Goal: Information Seeking & Learning: Learn about a topic

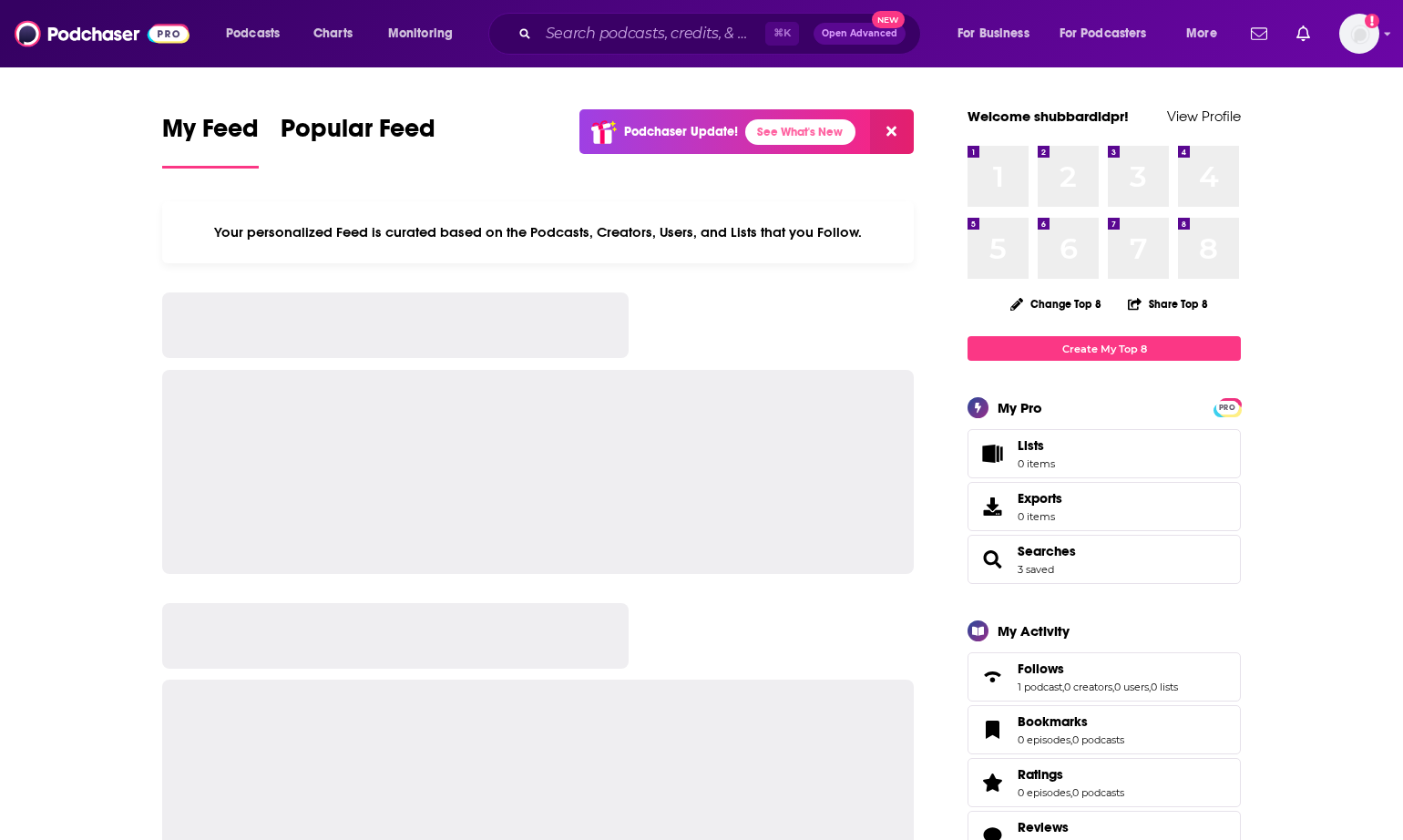
click at [640, 10] on div "Podcasts Charts Monitoring ⌘ K Open Advanced New For Business For Podcasters Mo…" at bounding box center [701, 33] width 1403 height 67
click at [580, 30] on input "Search podcasts, credits, & more..." at bounding box center [651, 33] width 226 height 29
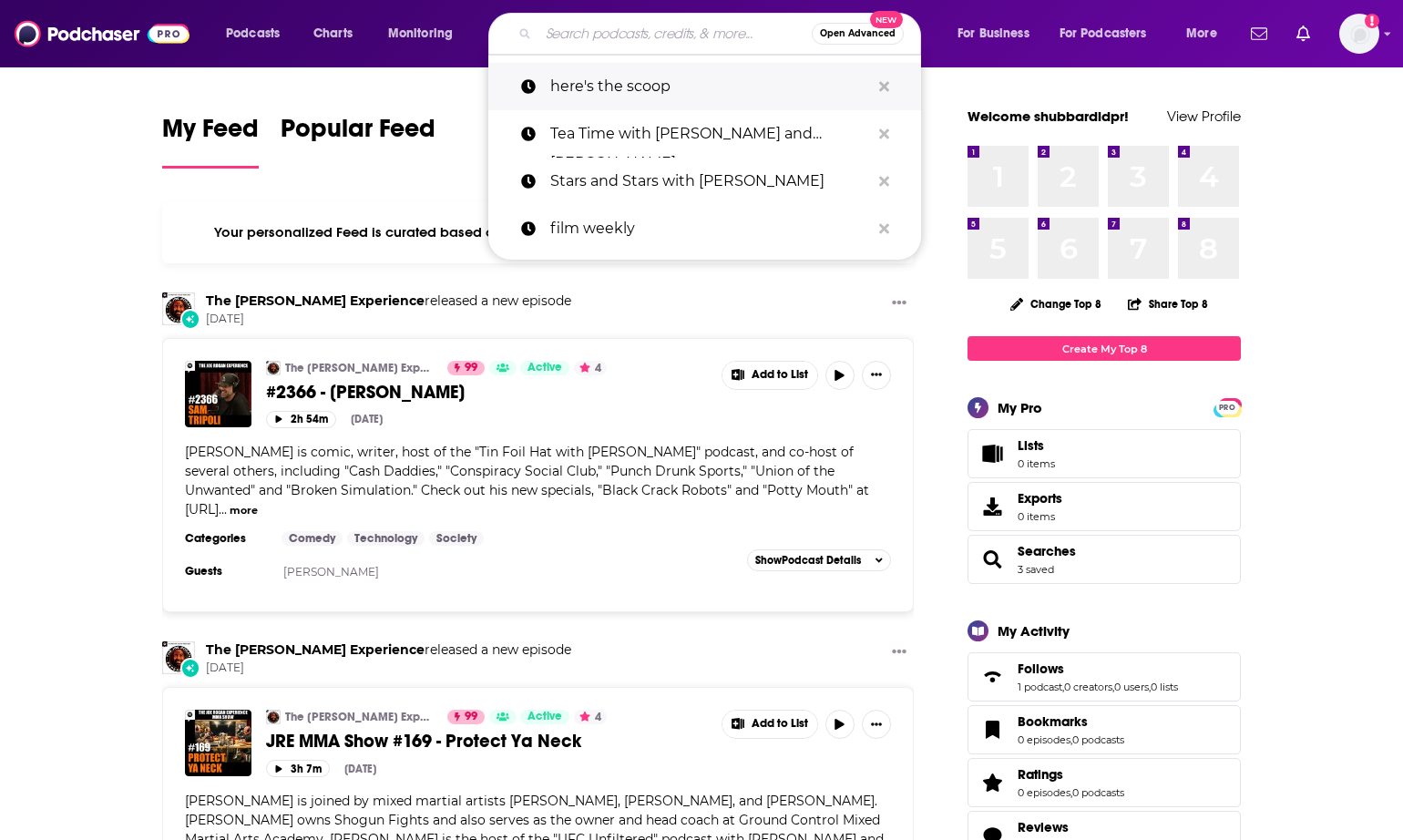
click at [688, 84] on p "here's the scoop" at bounding box center [710, 86] width 320 height 47
type input "here's the scoop"
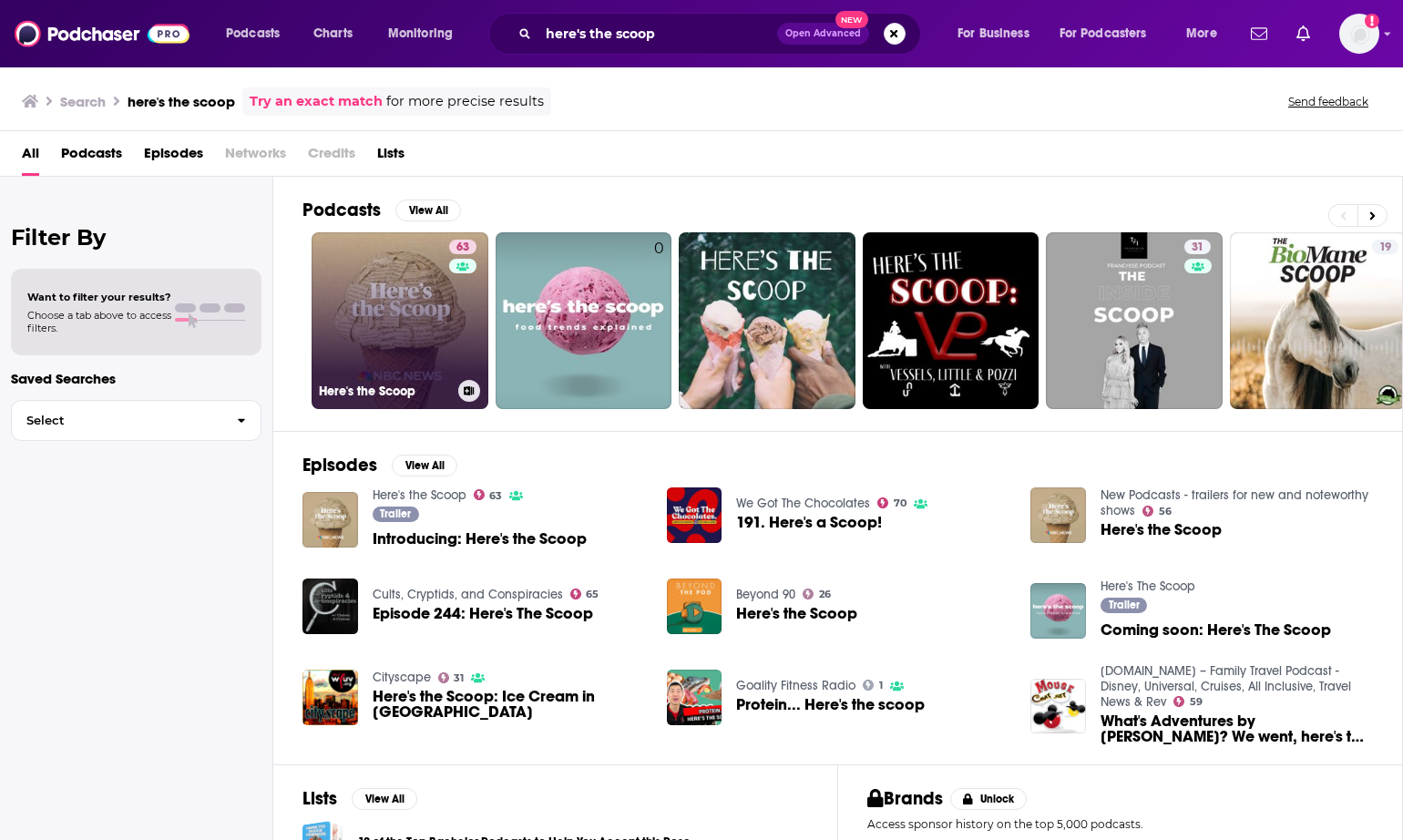
click at [343, 266] on link "63 Here's the Scoop" at bounding box center [400, 320] width 177 height 177
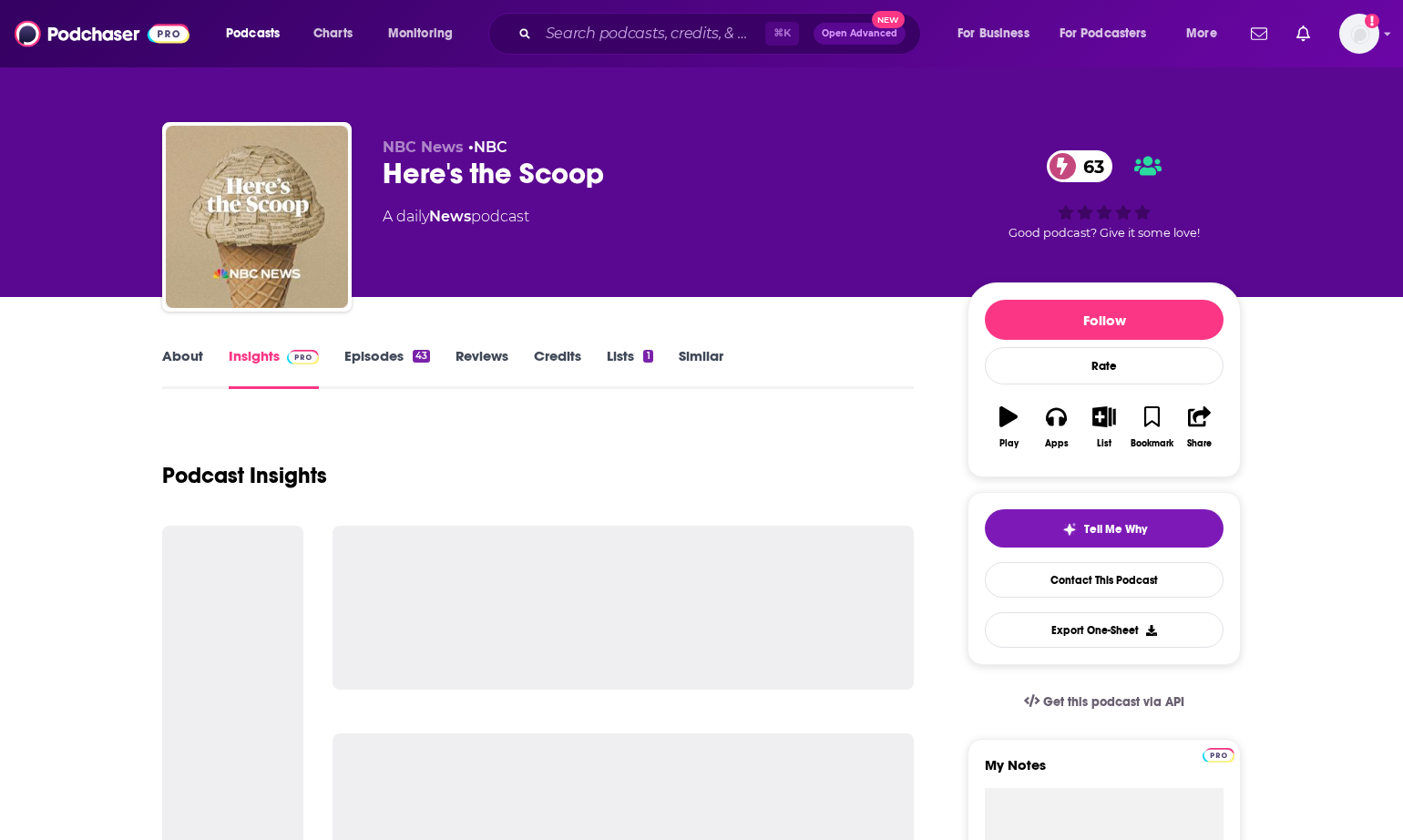
click at [392, 372] on link "Episodes 43" at bounding box center [387, 367] width 85 height 42
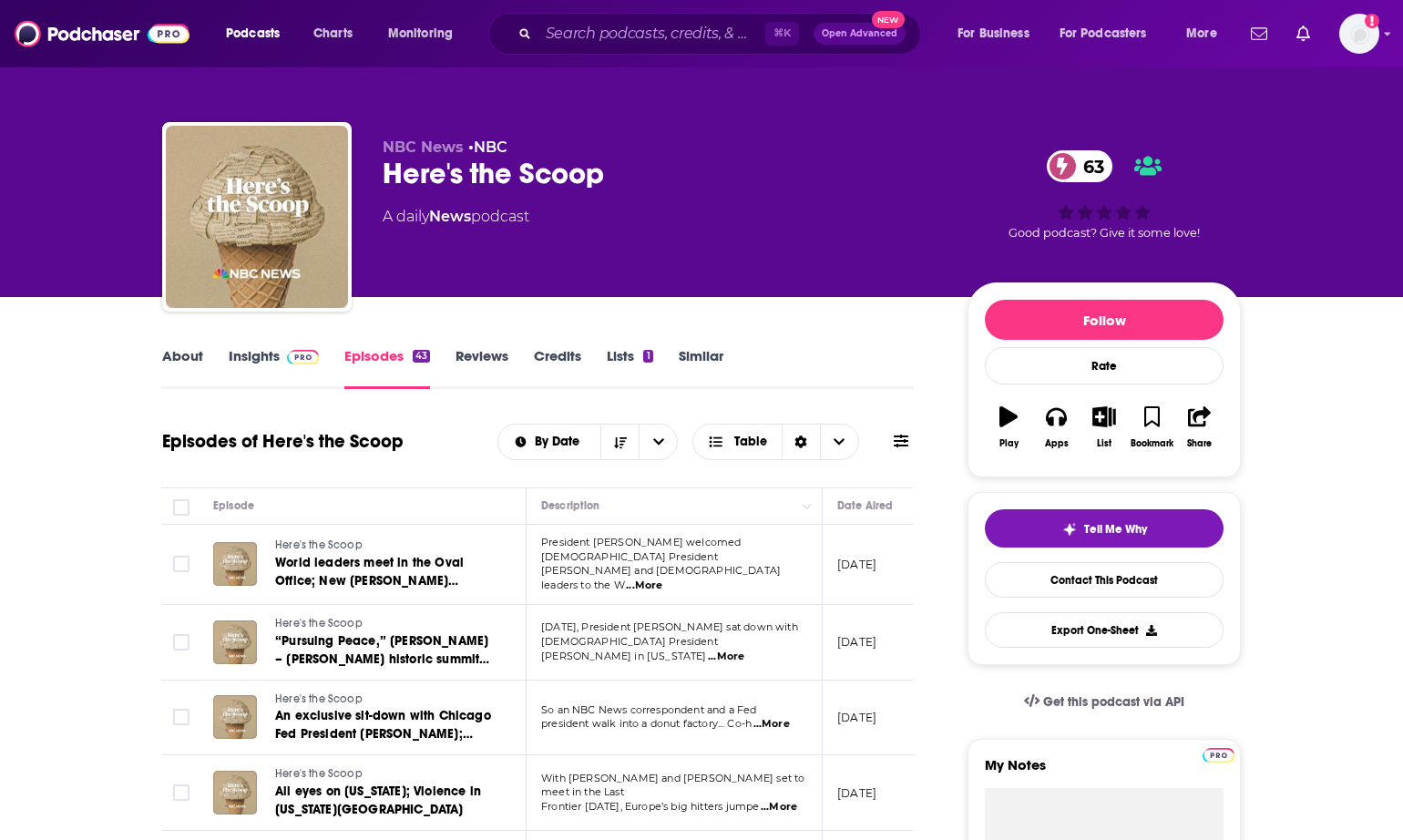
click at [271, 354] on link "Insights" at bounding box center [273, 367] width 90 height 42
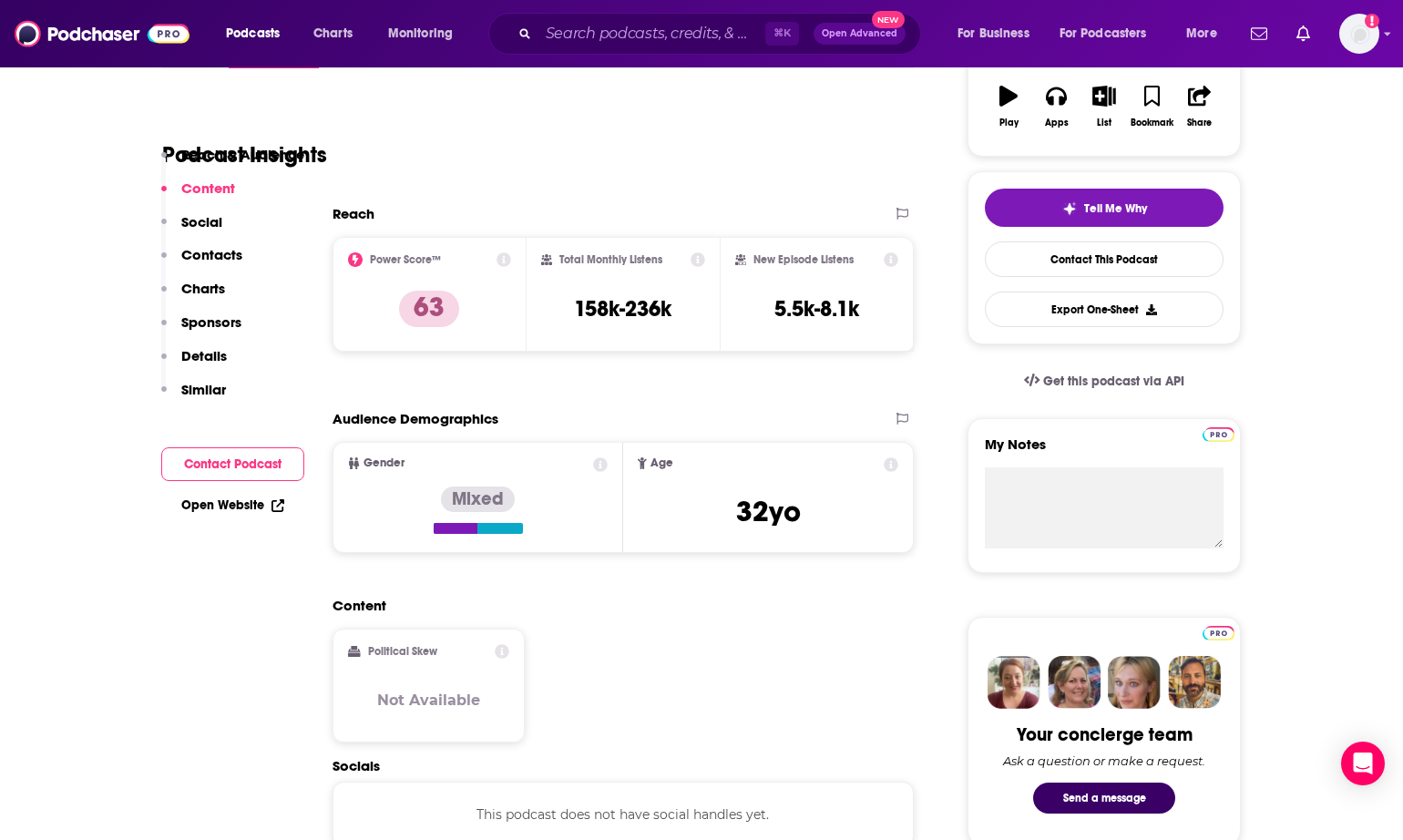
scroll to position [30, 0]
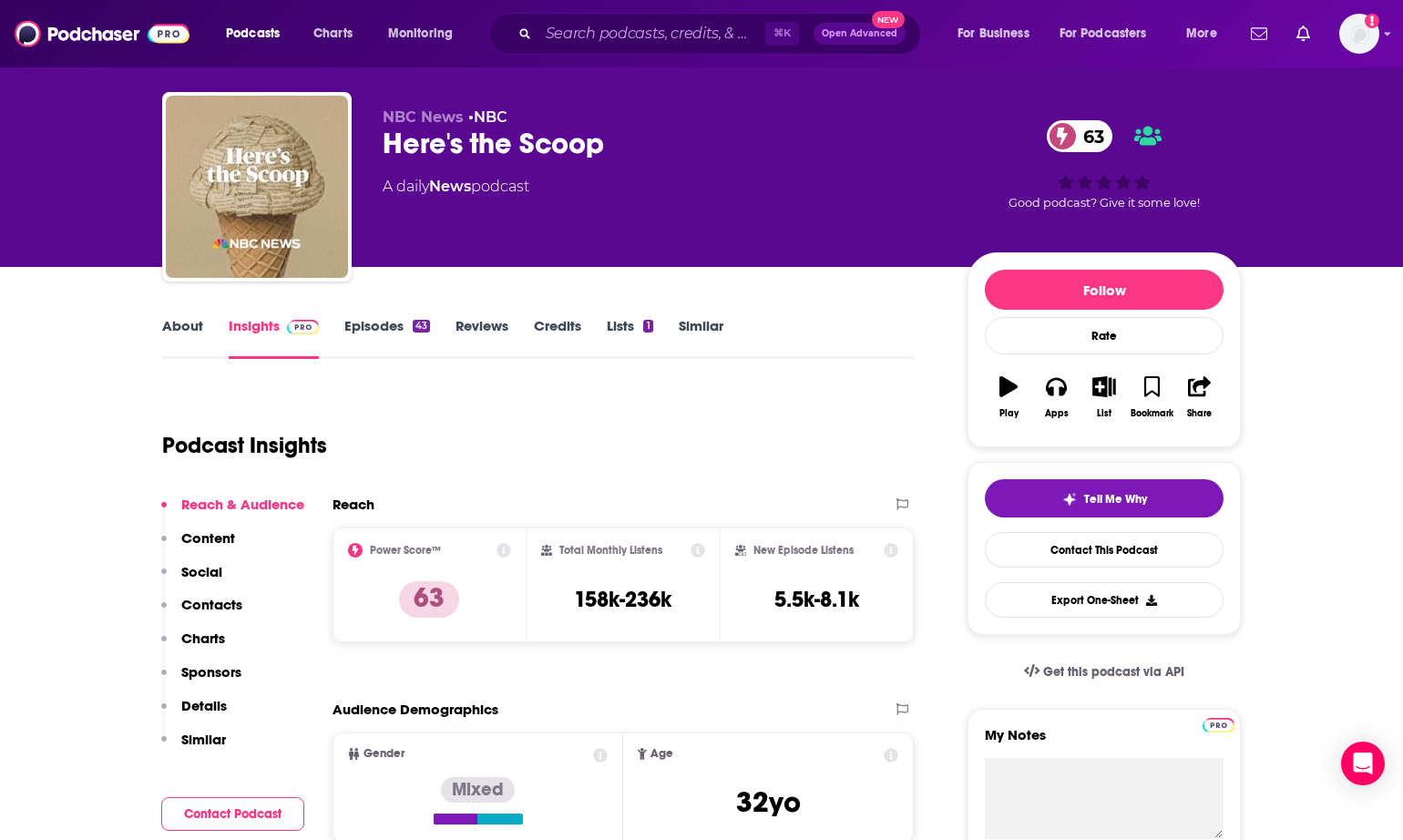
click at [381, 335] on link "Episodes 43" at bounding box center [387, 338] width 85 height 42
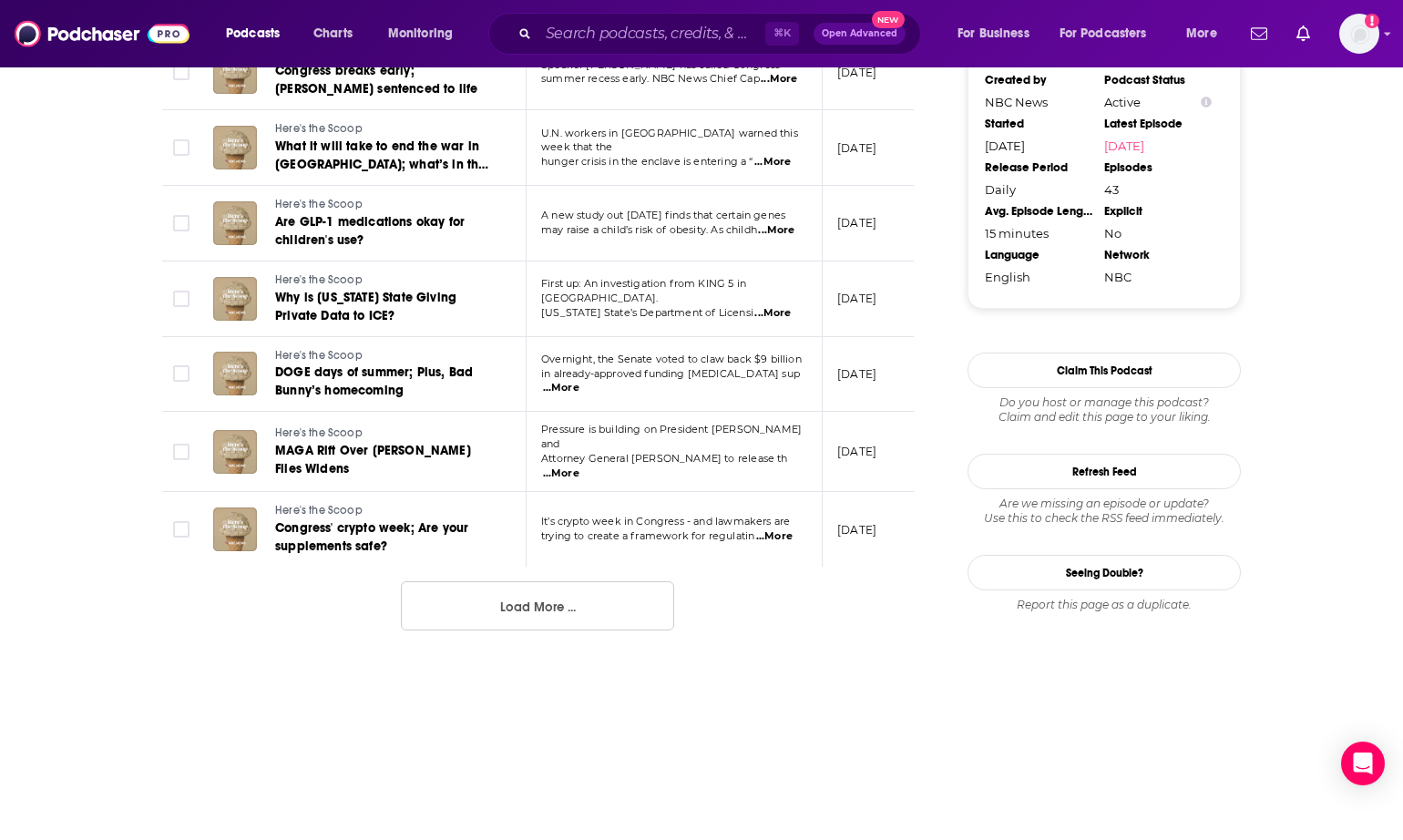
scroll to position [1895, 0]
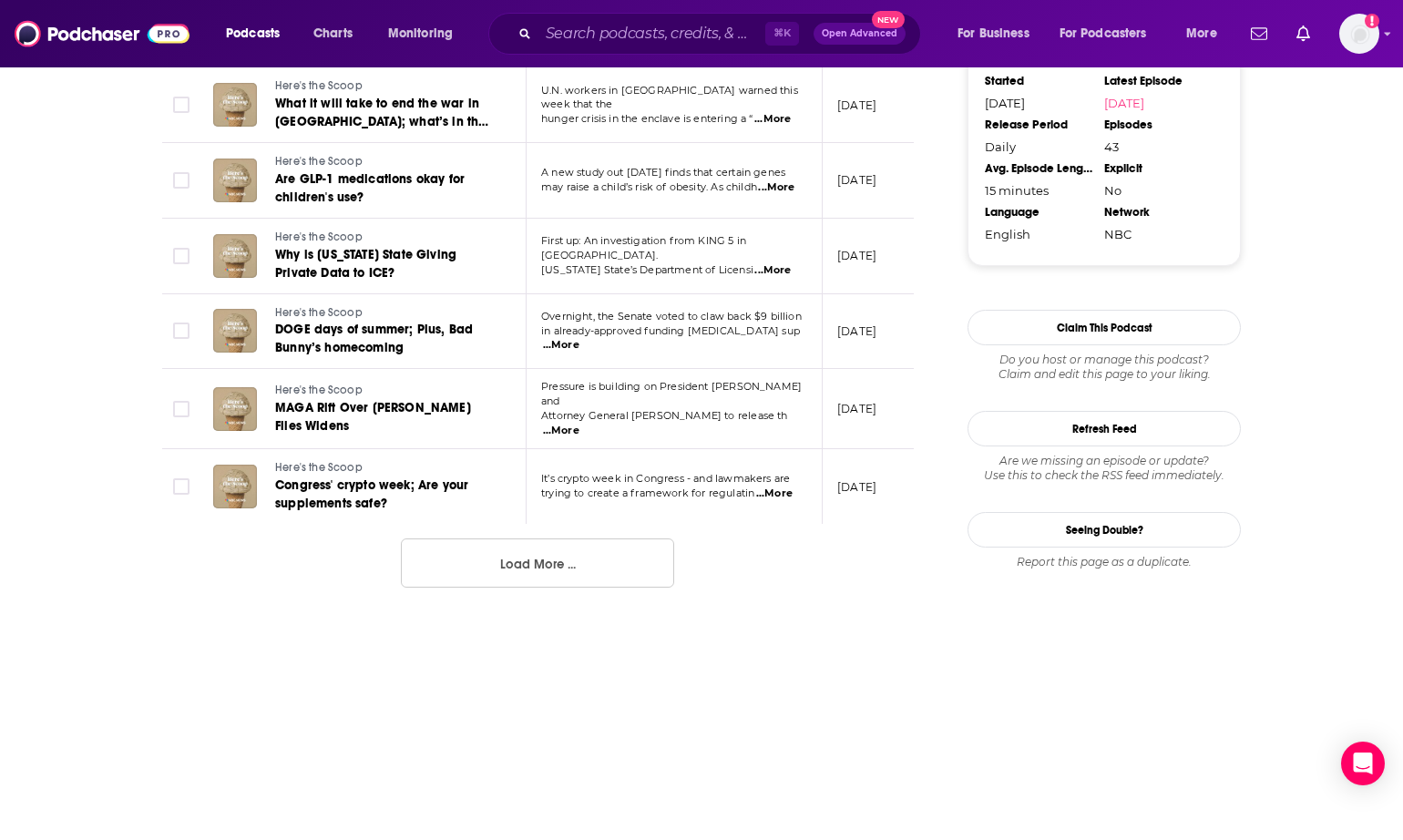
click at [484, 538] on button "Load More ..." at bounding box center [537, 563] width 274 height 49
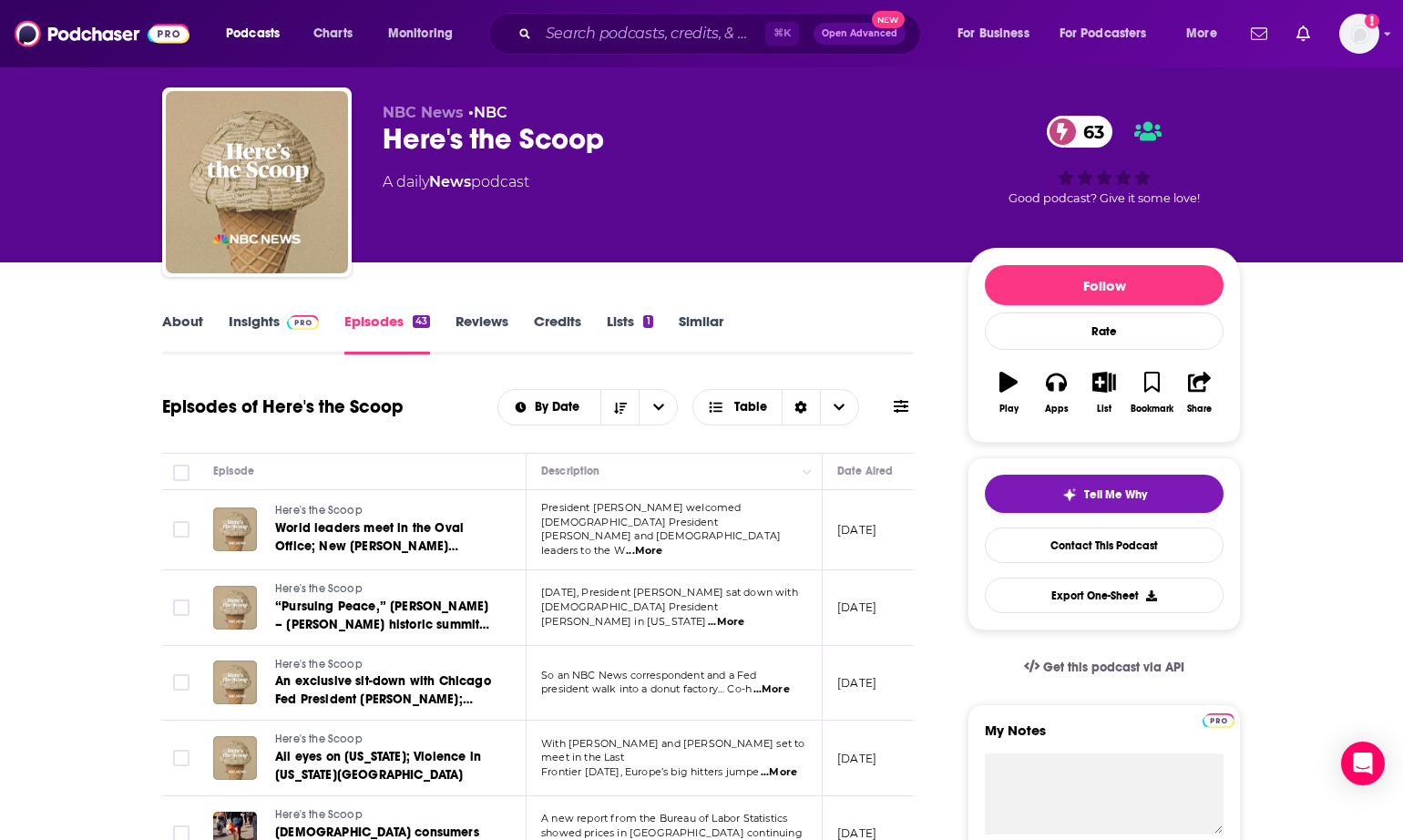
scroll to position [0, 0]
